Goal: Task Accomplishment & Management: Use online tool/utility

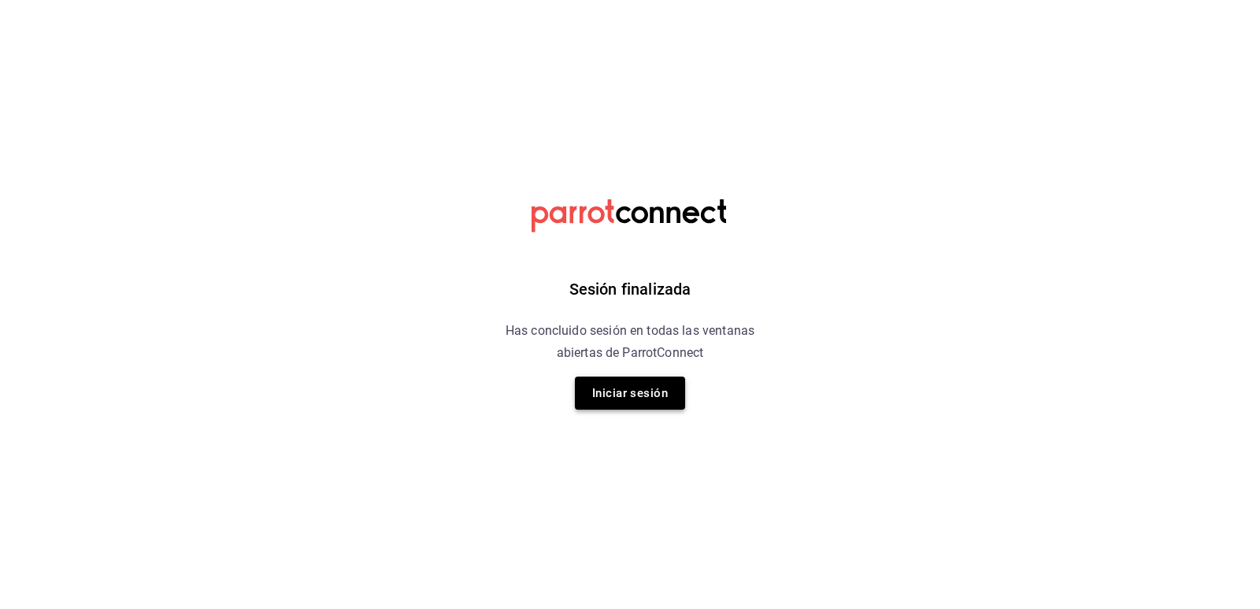
click at [614, 383] on button "Iniciar sesión" at bounding box center [630, 392] width 110 height 33
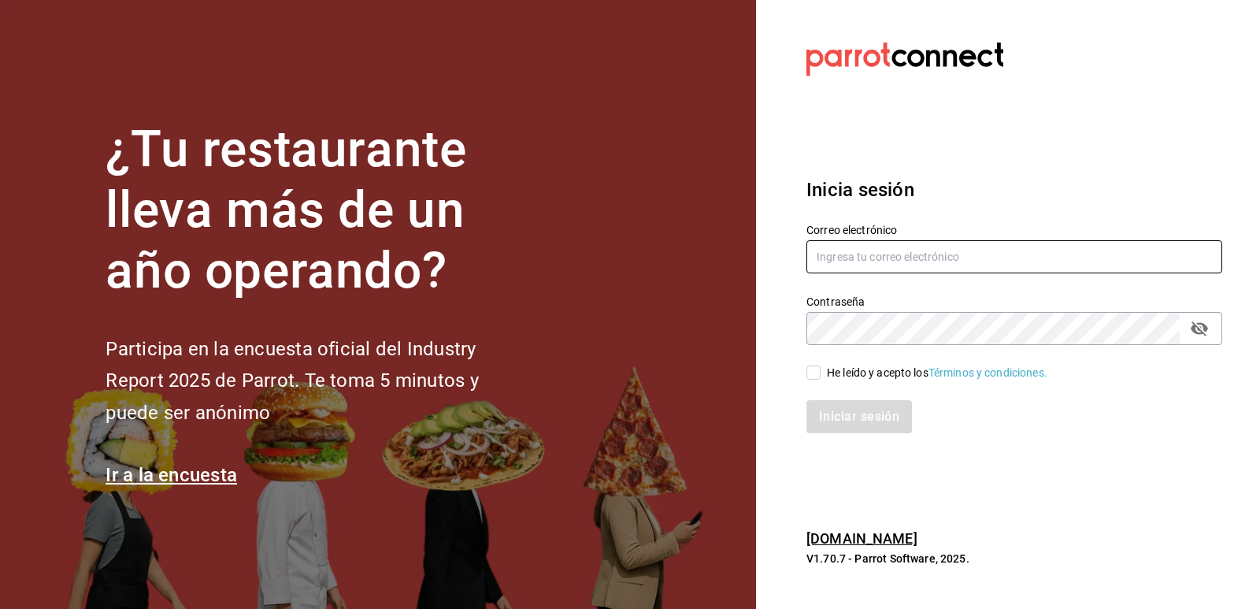
type input "[EMAIL_ADDRESS][PERSON_NAME][DOMAIN_NAME]"
click at [812, 374] on input "He leído y acepto los Términos y condiciones." at bounding box center [813, 372] width 14 height 14
checkbox input "true"
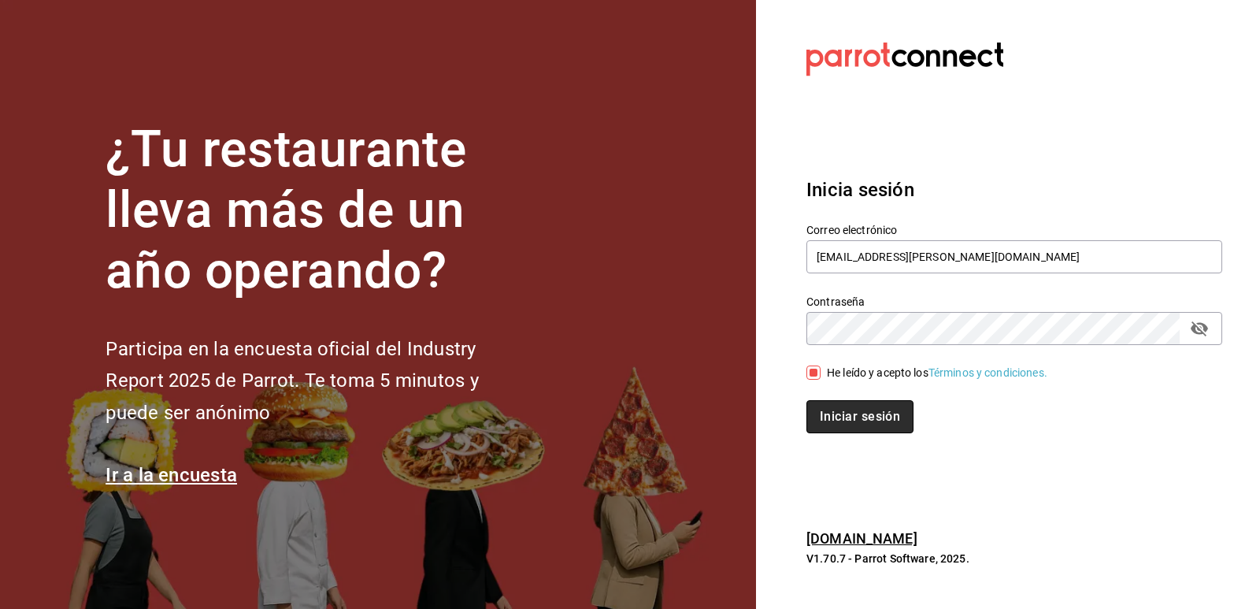
click at [834, 405] on button "Iniciar sesión" at bounding box center [859, 416] width 107 height 33
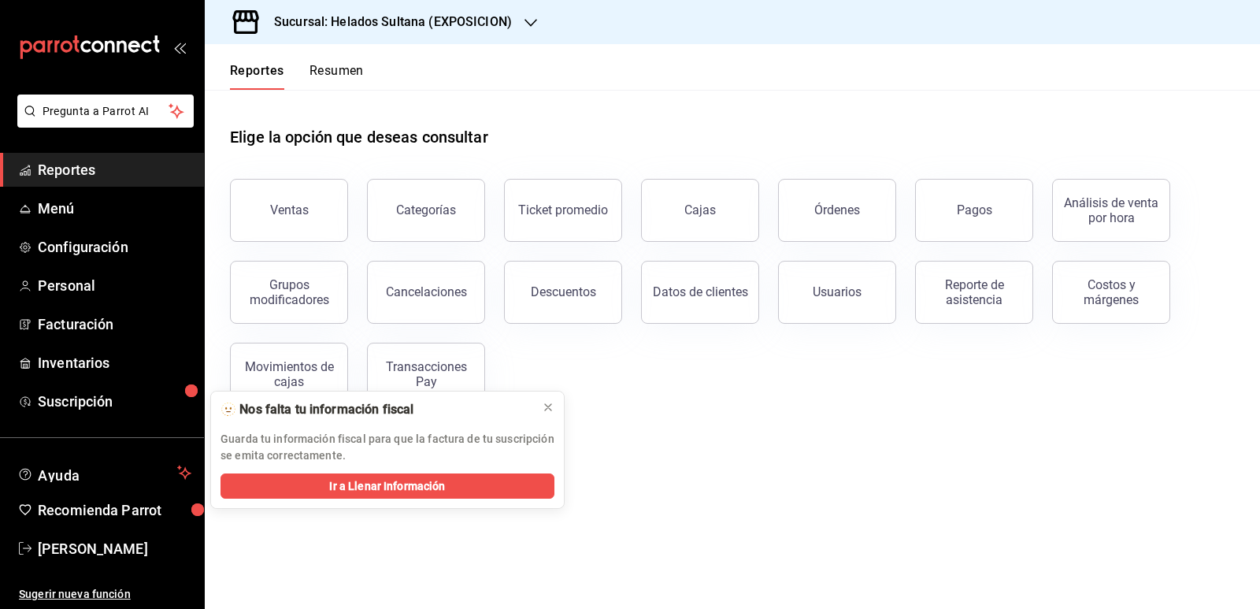
click at [489, 30] on h3 "Sucursal: Helados Sultana (EXPOSICION)" at bounding box center [386, 22] width 250 height 19
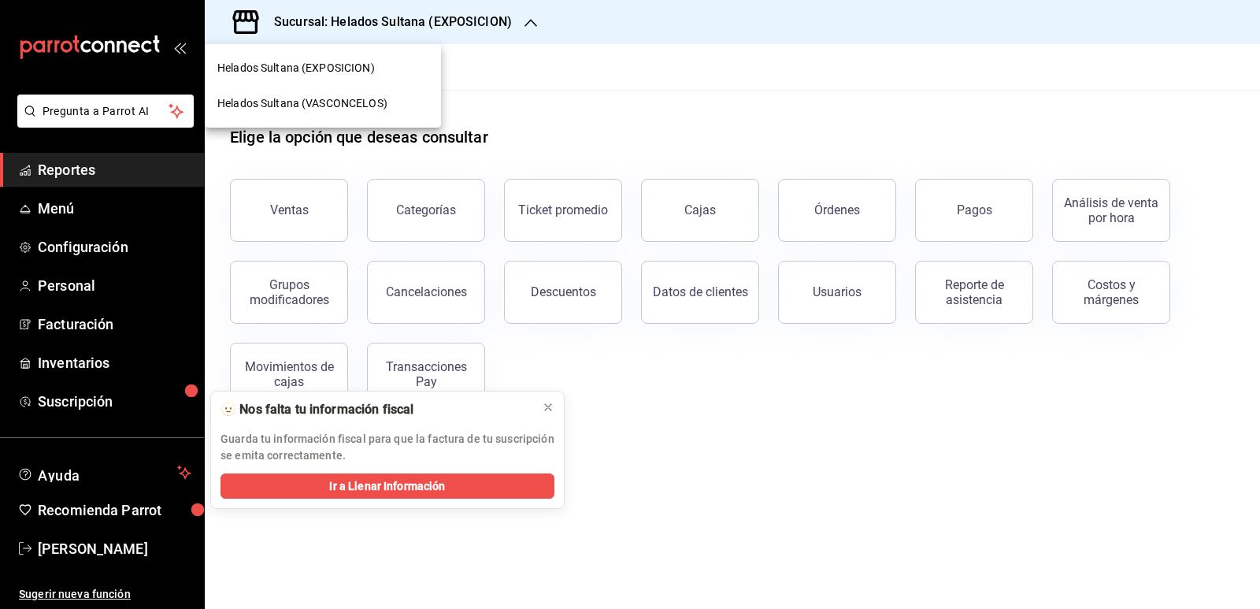
click at [346, 97] on span "Helados Sultana (VASCONCELOS)" at bounding box center [302, 103] width 170 height 17
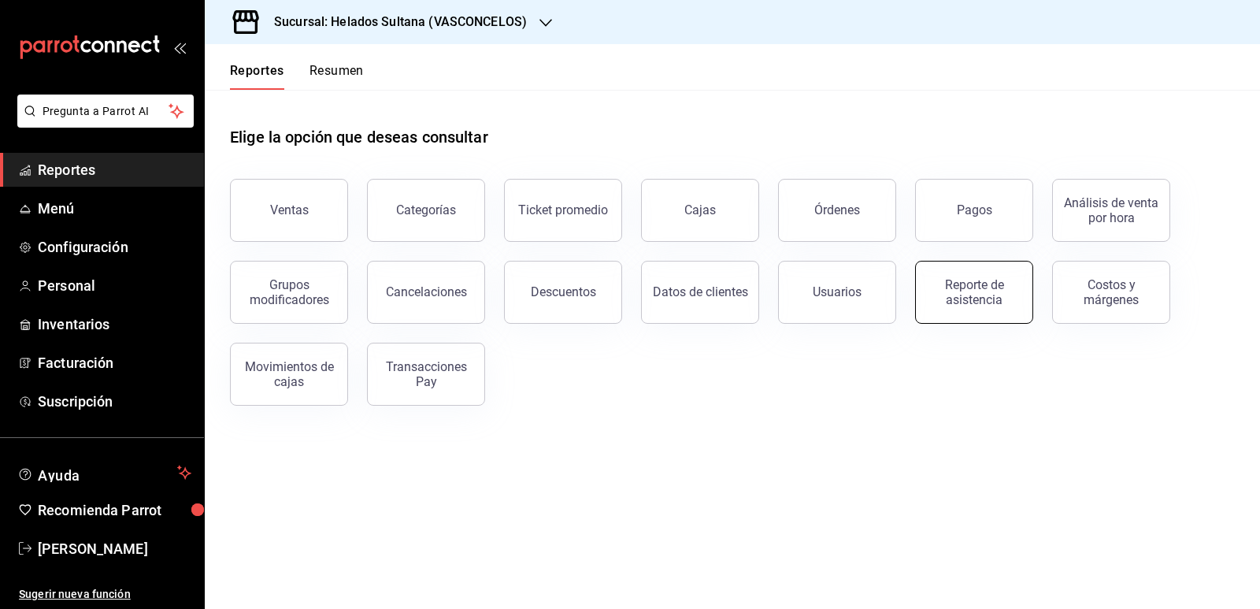
click at [963, 284] on div "Reporte de asistencia" at bounding box center [974, 292] width 98 height 30
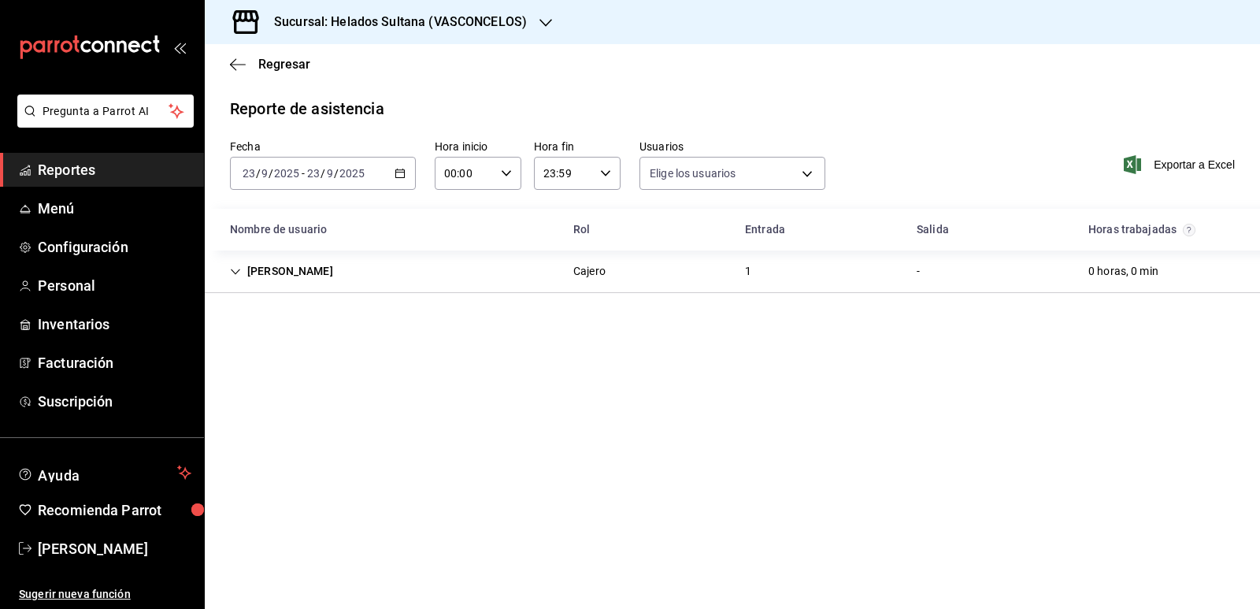
type input "213fd92f-3332-4598-9750-7cb9b9311784,54f442a9-4bee-4944-a445-ca4a31e9fe1e,772ce…"
click at [231, 267] on icon "Cell" at bounding box center [235, 271] width 11 height 11
